Goal: Task Accomplishment & Management: Manage account settings

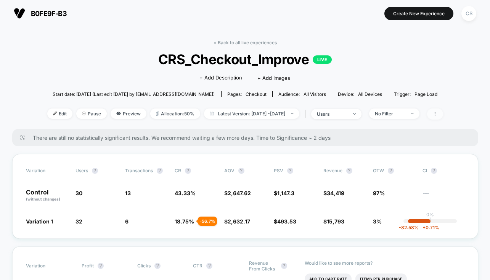
click at [443, 118] on span at bounding box center [435, 113] width 16 height 11
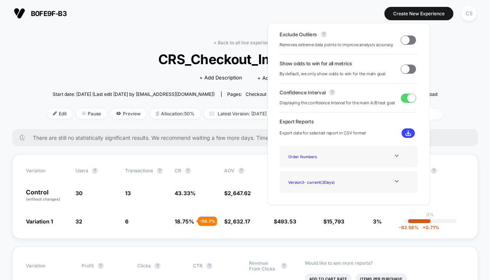
click at [437, 115] on icon at bounding box center [435, 113] width 5 height 5
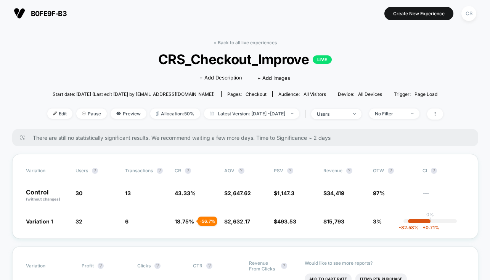
click at [89, 121] on div "< Back to all live experiences CRS_Checkout_Improve LIVE Click to edit experien…" at bounding box center [245, 84] width 396 height 89
click at [80, 112] on span "Pause" at bounding box center [91, 113] width 31 height 10
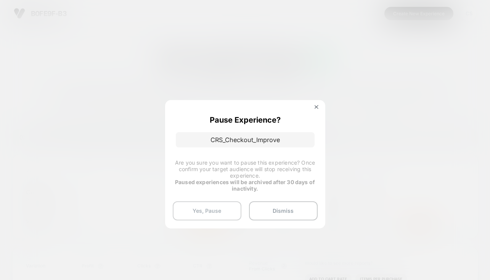
click at [206, 213] on button "Yes, Pause" at bounding box center [207, 210] width 69 height 19
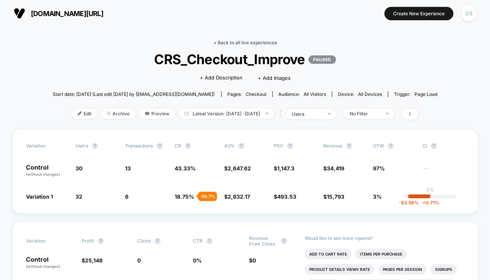
click at [227, 40] on link "< Back to all live experiences" at bounding box center [245, 43] width 63 height 6
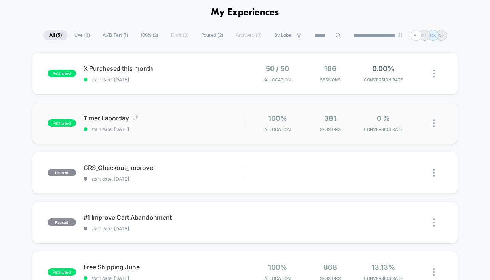
scroll to position [30, 0]
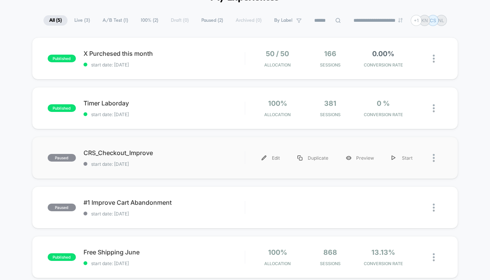
scroll to position [46, 0]
click at [194, 168] on div "paused CRS_Checkout_Improve start date: 01/09/2025 Edit Duplicate Preview Start" at bounding box center [245, 157] width 426 height 42
